Goal: Information Seeking & Learning: Learn about a topic

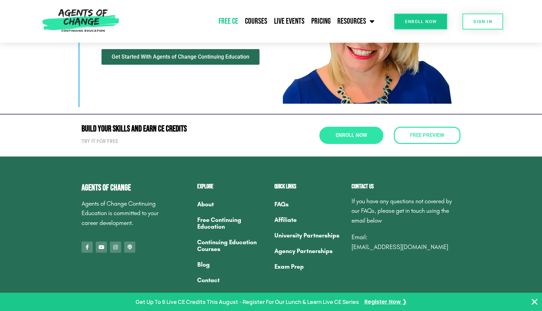
scroll to position [2121, 0]
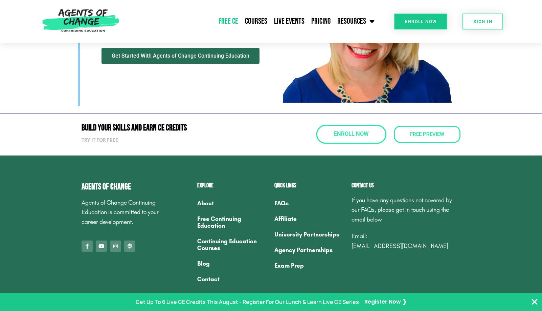
click at [365, 133] on span "Enroll Now" at bounding box center [351, 134] width 35 height 6
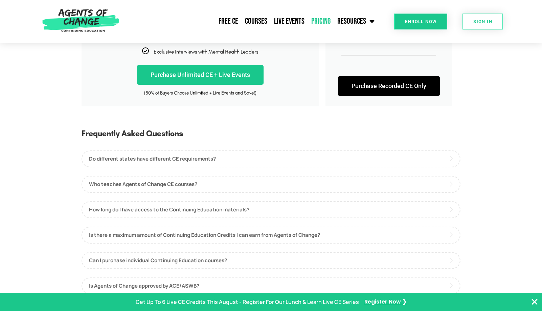
scroll to position [249, 0]
click at [418, 187] on link "Who teaches Agents of Change CE courses?" at bounding box center [271, 183] width 379 height 17
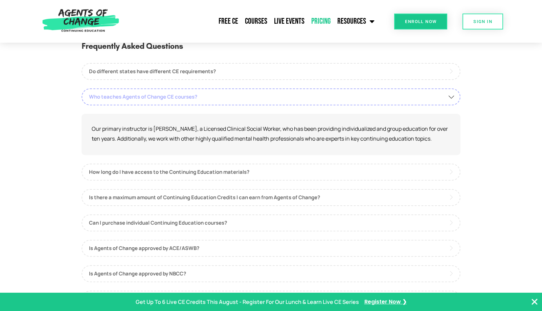
scroll to position [337, 0]
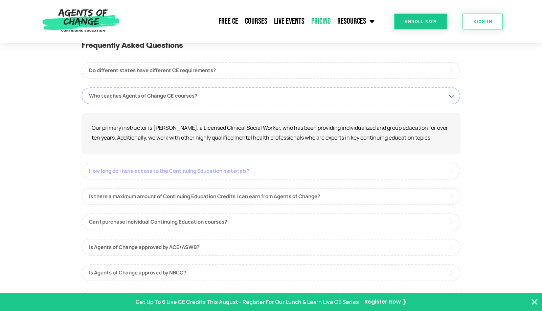
click at [341, 172] on link "How long do I have access to the Continuing Education materials?" at bounding box center [271, 170] width 379 height 17
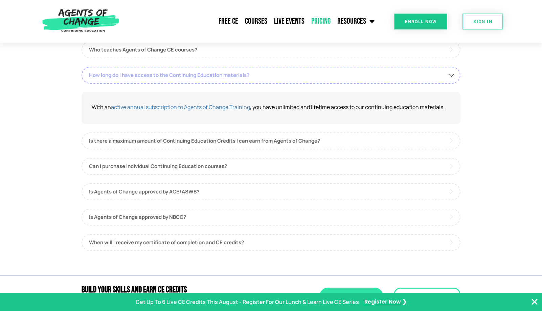
scroll to position [383, 0]
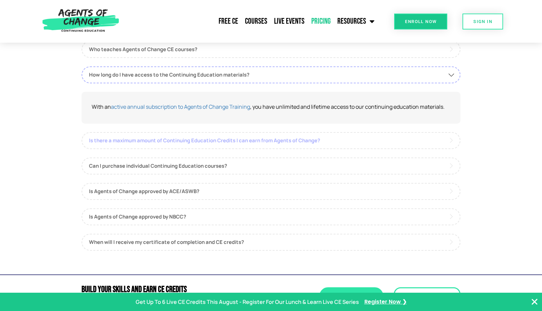
click at [336, 144] on link "Is there a maximum amount of Continuing Education Credits I can earn from Agent…" at bounding box center [271, 140] width 379 height 17
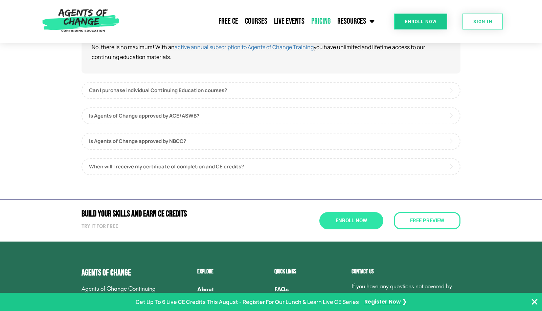
scroll to position [468, 0]
click at [322, 166] on link "When will I receive my certificate of completion and CE credits?" at bounding box center [271, 166] width 379 height 17
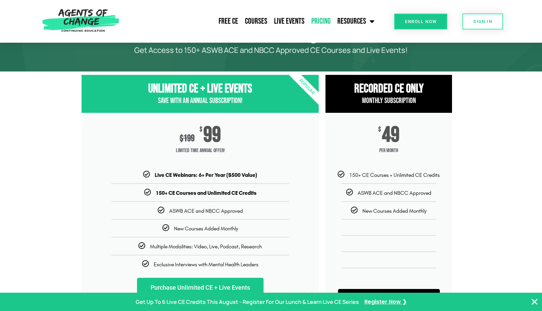
scroll to position [0, 0]
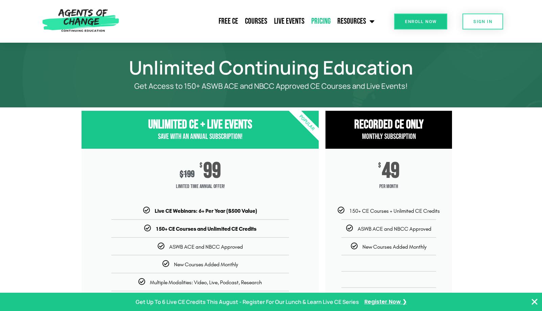
click at [420, 21] on span "Enroll Now" at bounding box center [420, 21] width 31 height 4
